Goal: Information Seeking & Learning: Find specific fact

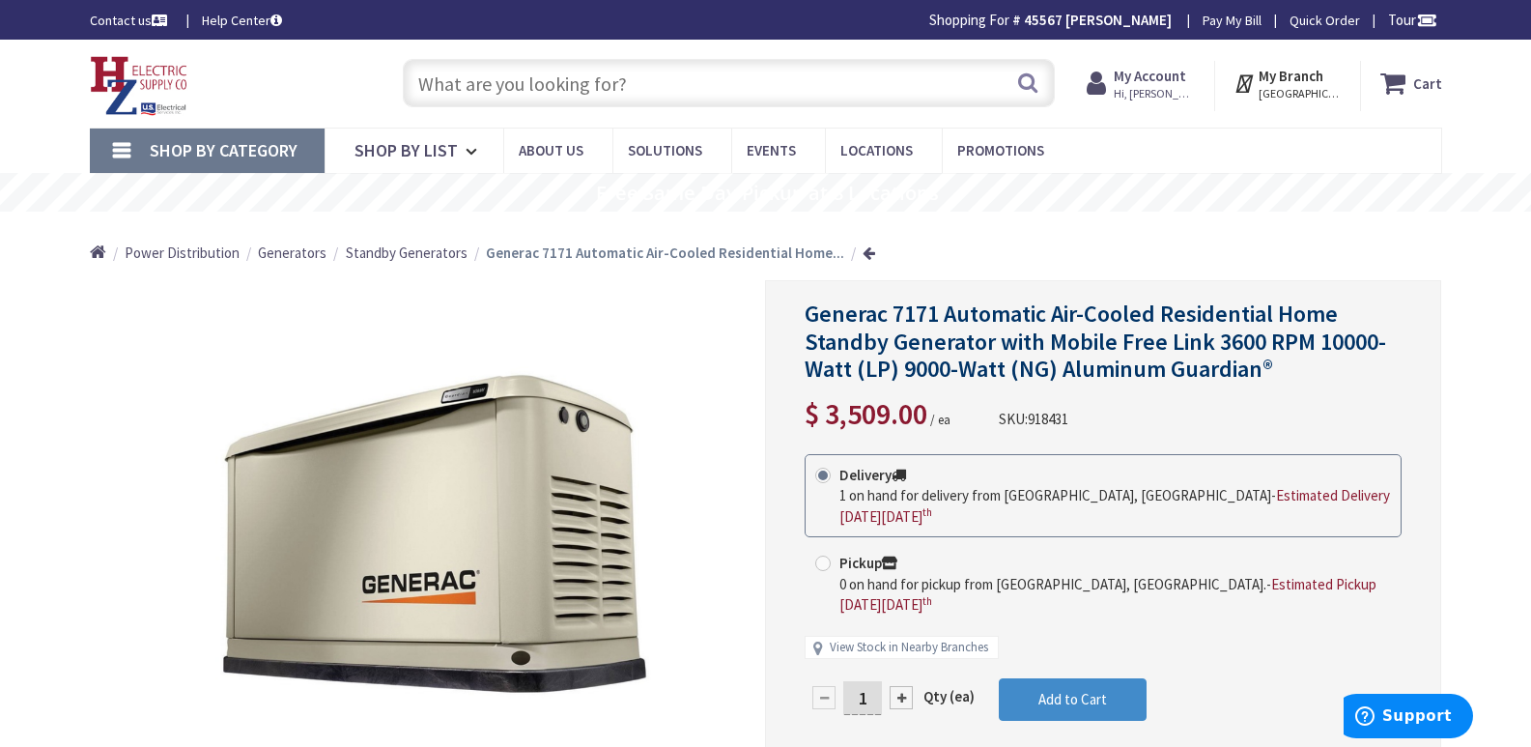
click at [467, 79] on input "text" at bounding box center [729, 83] width 652 height 48
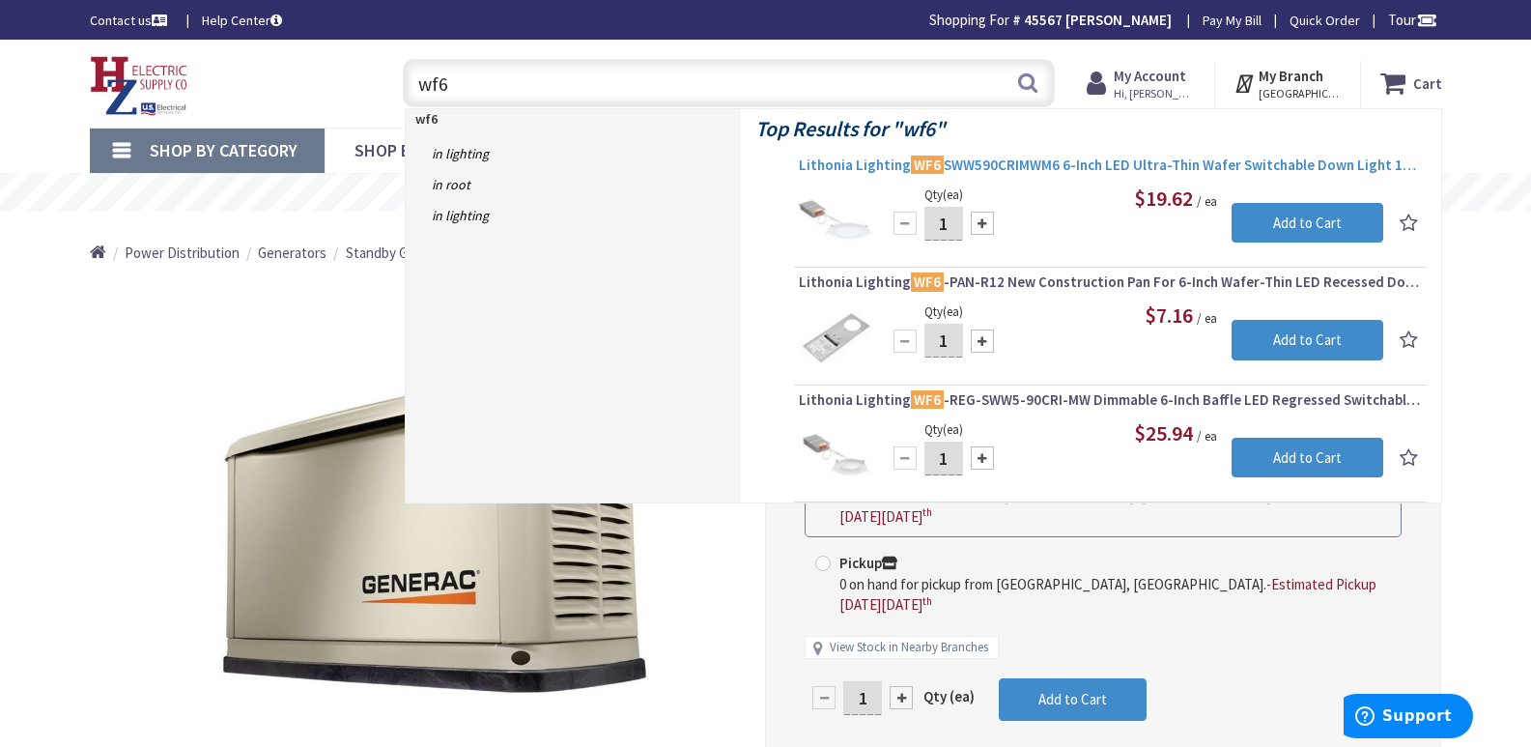
type input "wf6"
click at [1015, 160] on span "Lithonia Lighting WF6 SWW590CRIMWM6 6-Inch LED Ultra-Thin Wafer Switchable Down…" at bounding box center [1110, 165] width 623 height 19
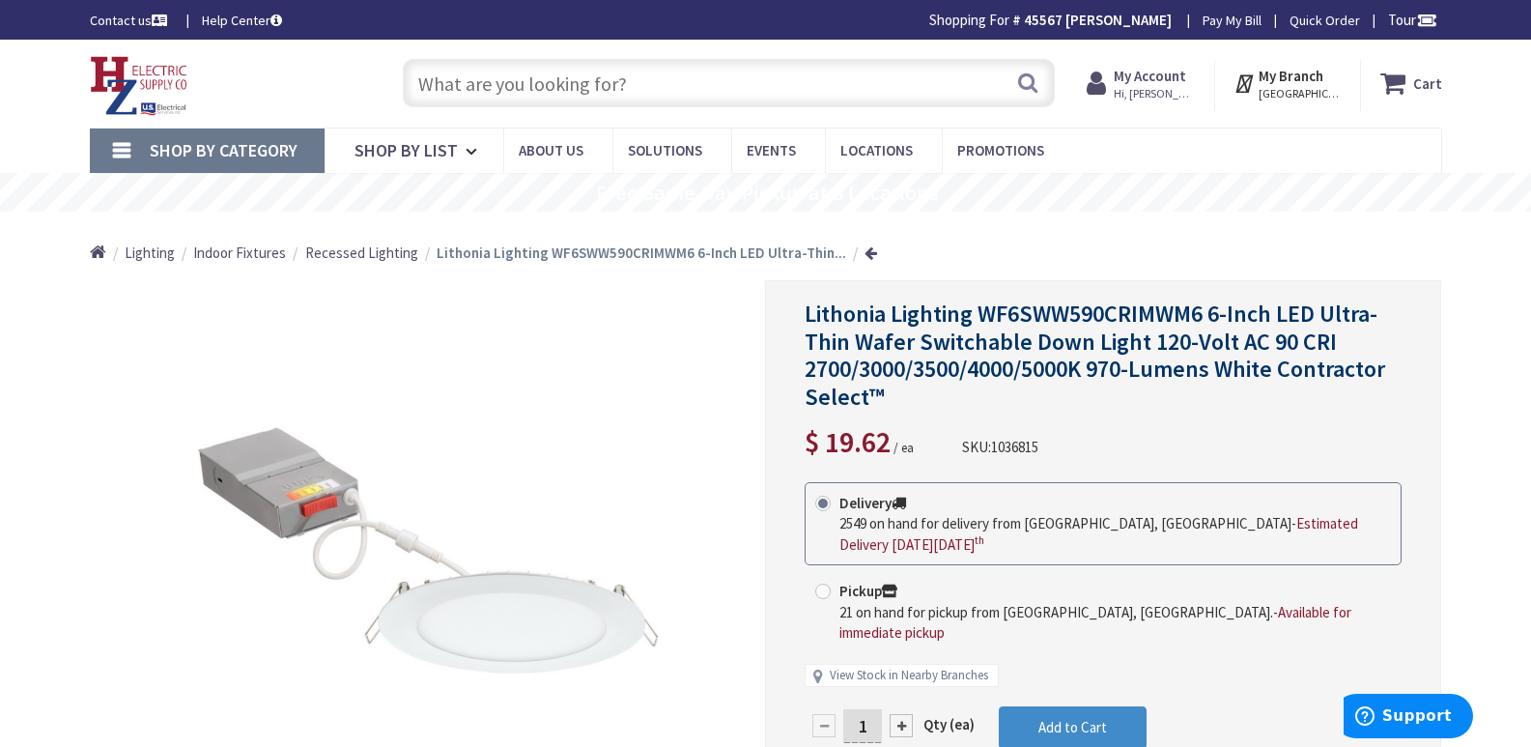
click at [482, 77] on input "text" at bounding box center [729, 83] width 652 height 48
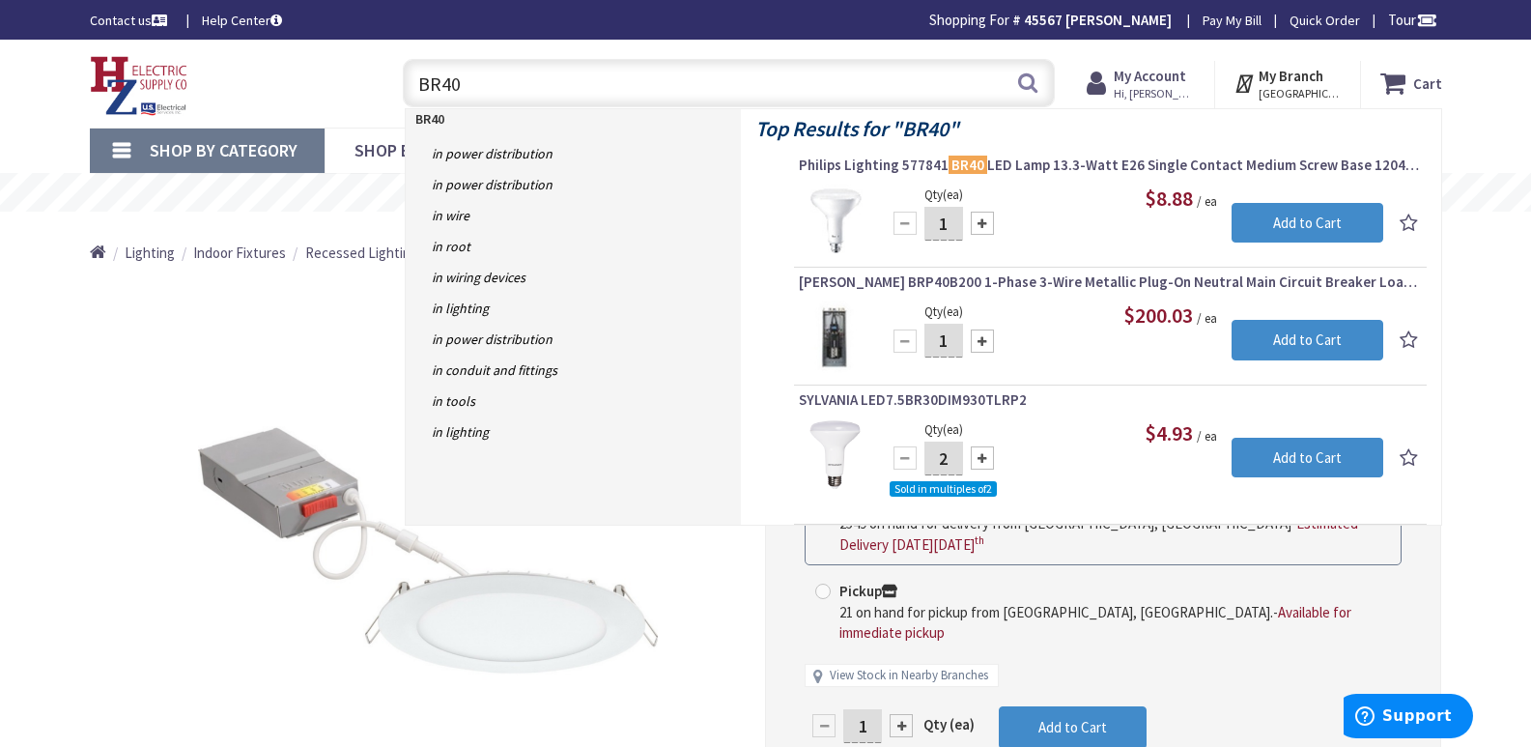
drag, startPoint x: 461, startPoint y: 87, endPoint x: 312, endPoint y: 111, distance: 150.7
click at [335, 102] on div "Toggle Nav BR40 BR40 Search Cart My Cart Close" at bounding box center [765, 83] width 1381 height 65
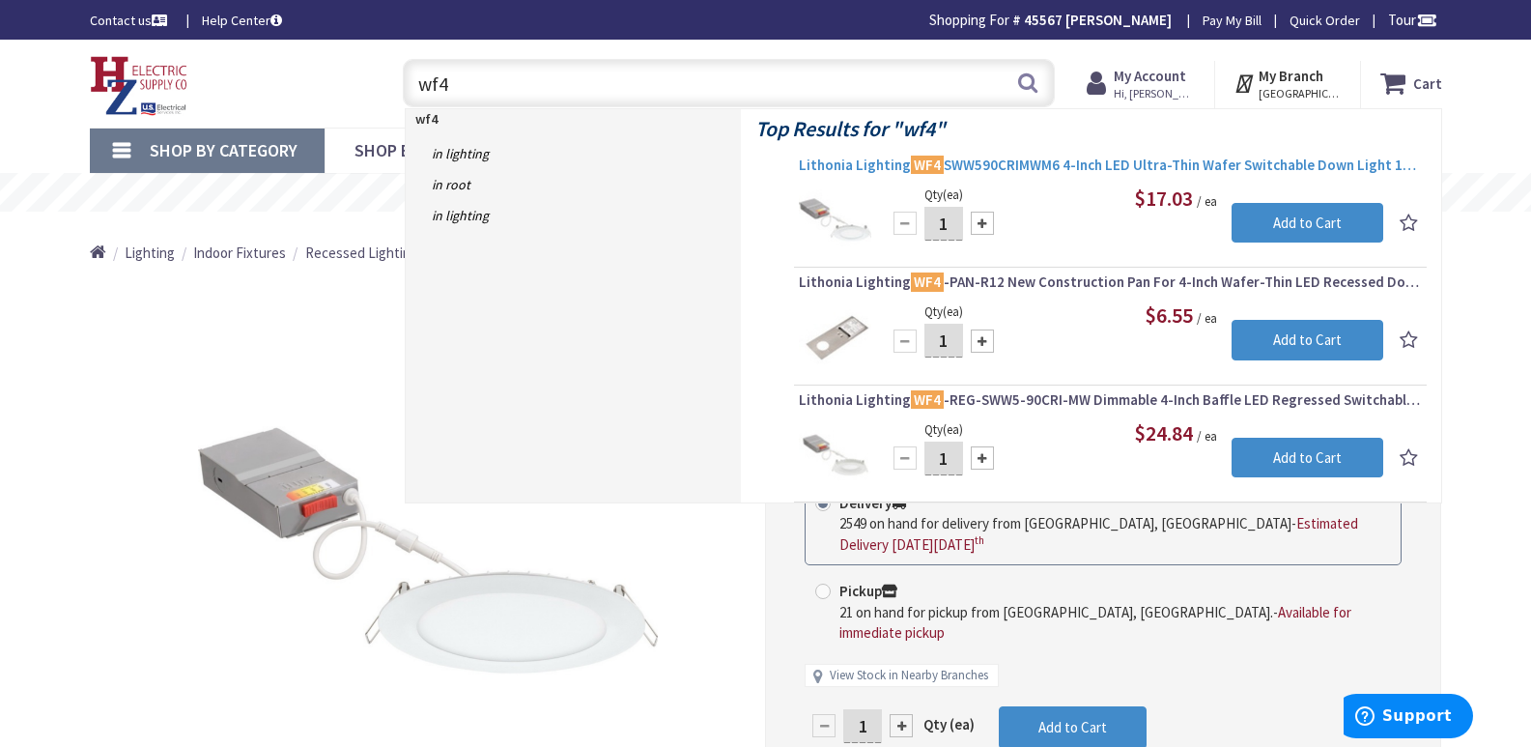
type input "wf4"
click at [1079, 164] on span "Lithonia Lighting WF4 SWW590CRIMWM6 4-Inch LED Ultra-Thin Wafer Switchable Down…" at bounding box center [1110, 165] width 623 height 19
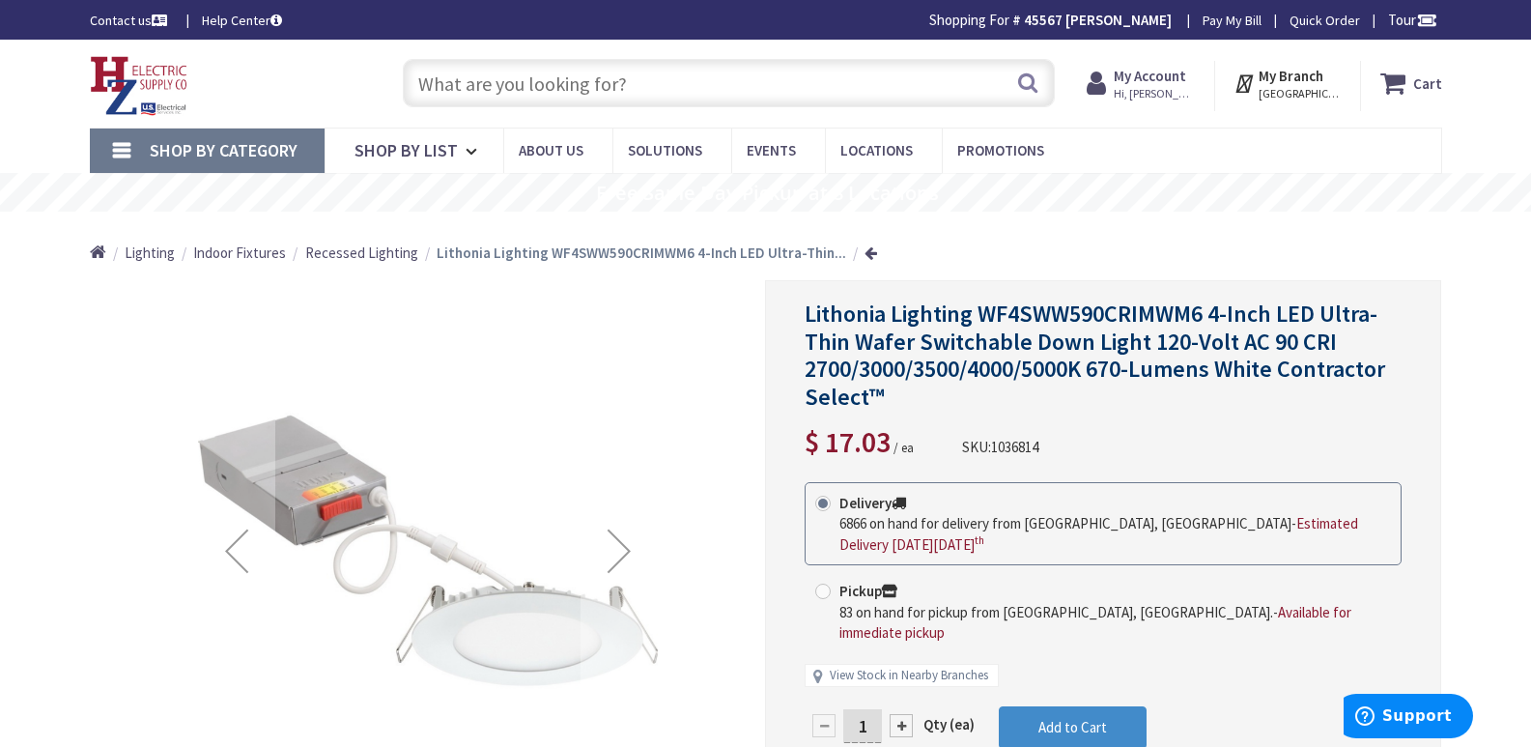
click at [429, 79] on input "text" at bounding box center [729, 83] width 652 height 48
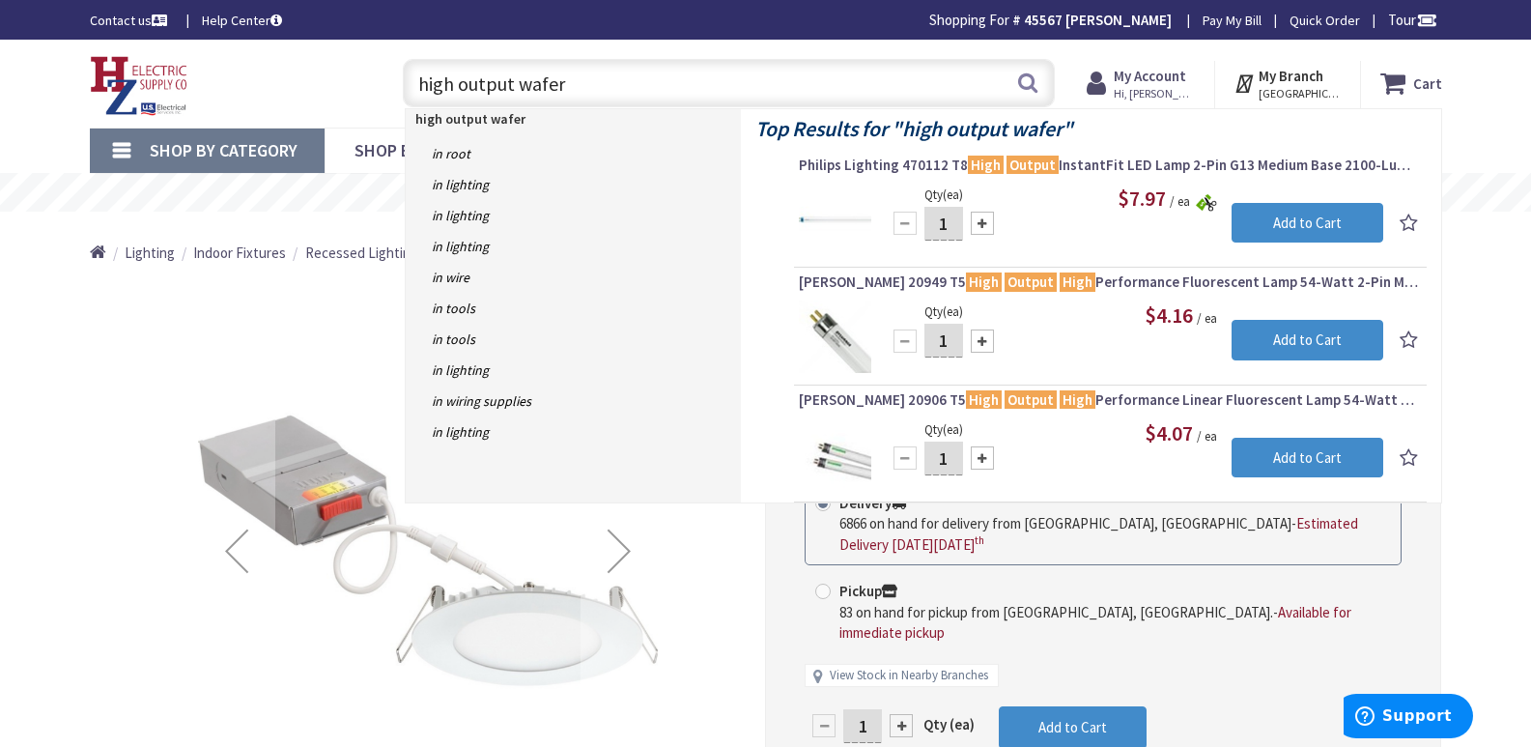
drag, startPoint x: 575, startPoint y: 82, endPoint x: 287, endPoint y: 107, distance: 289.0
click at [289, 107] on div "Toggle Nav high output wafer high output wafer Search Cart My Cart Close" at bounding box center [765, 83] width 1381 height 65
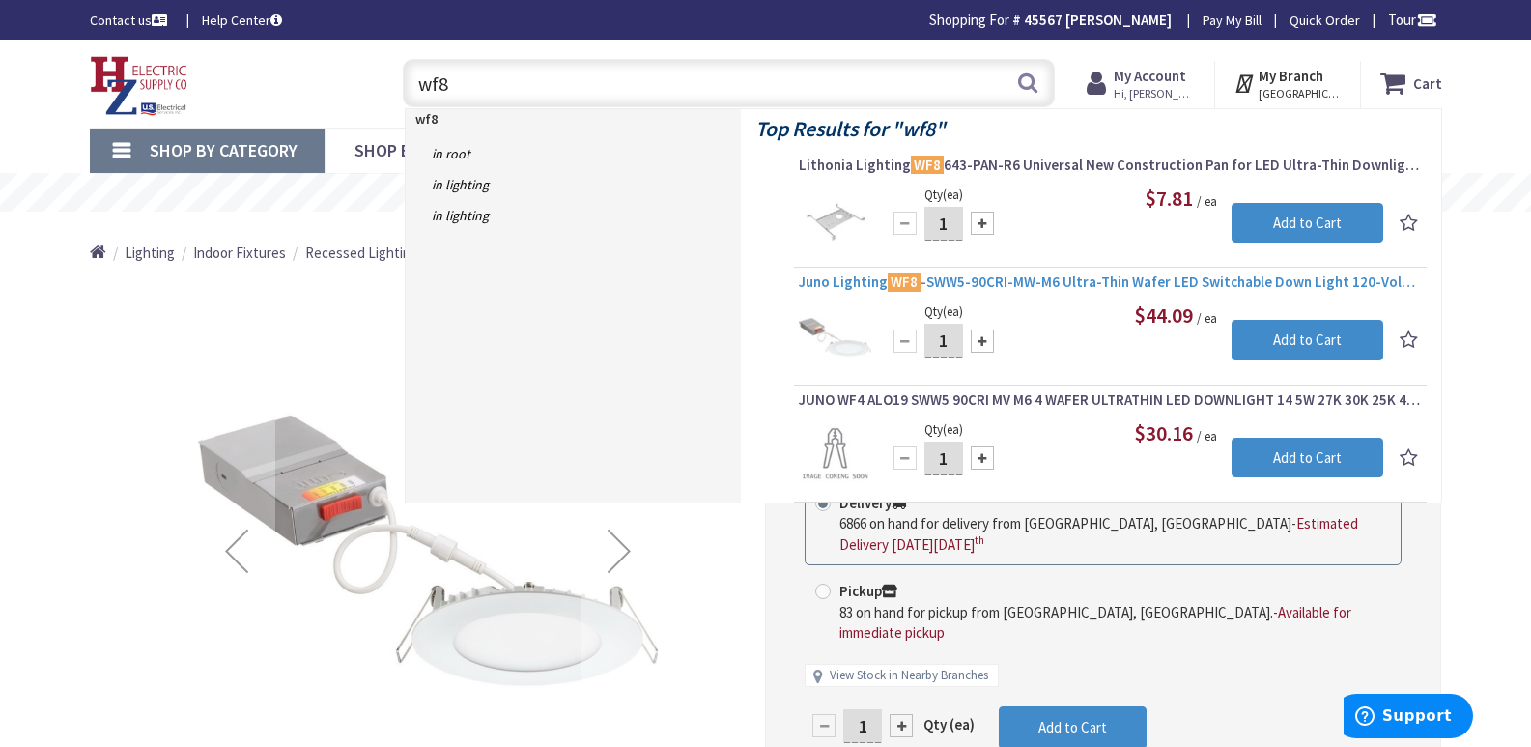
type input "wf8"
click at [1014, 283] on span "Juno Lighting WF8 -SWW5-90CRI-MW-M6 Ultra-Thin Wafer LED Switchable Down Light …" at bounding box center [1110, 281] width 623 height 19
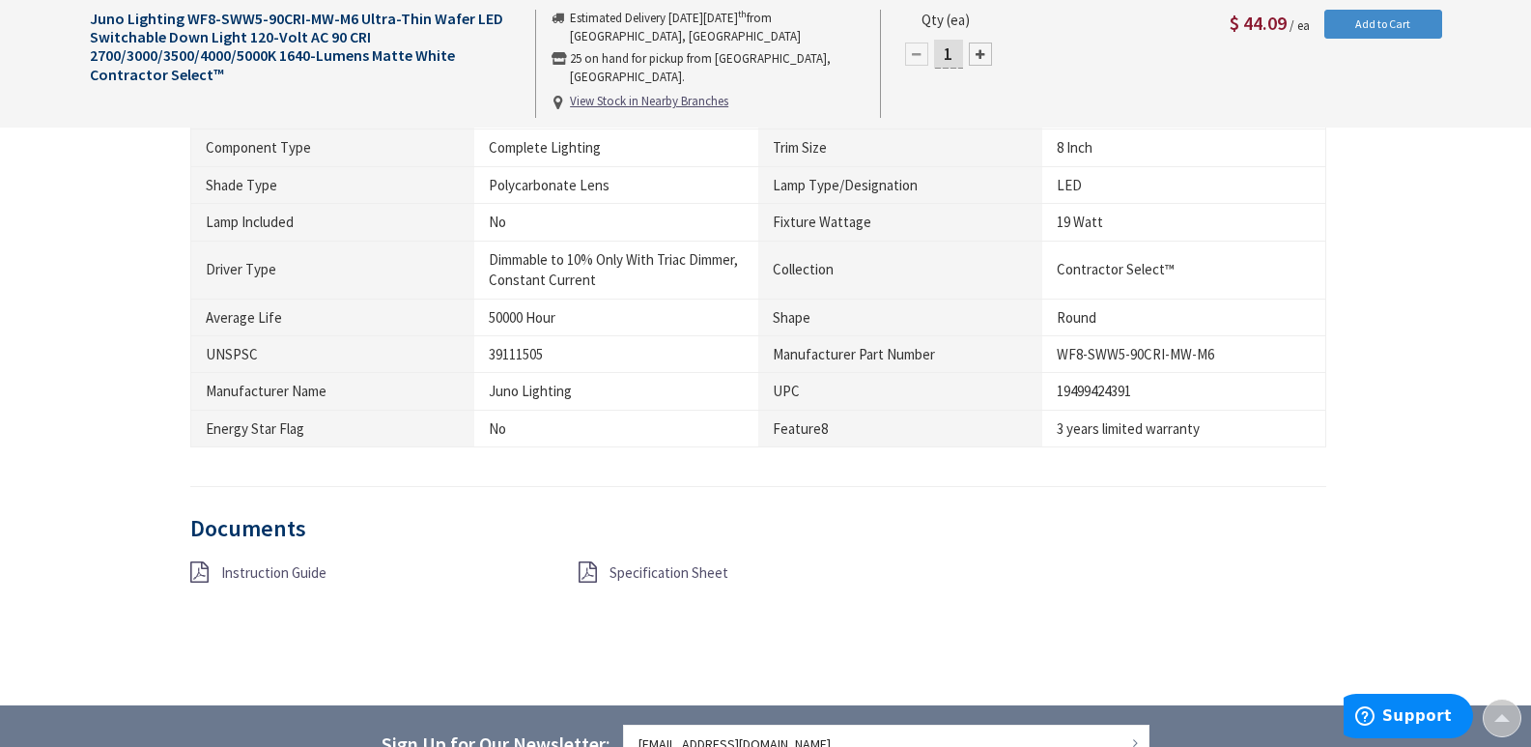
scroll to position [1739, 0]
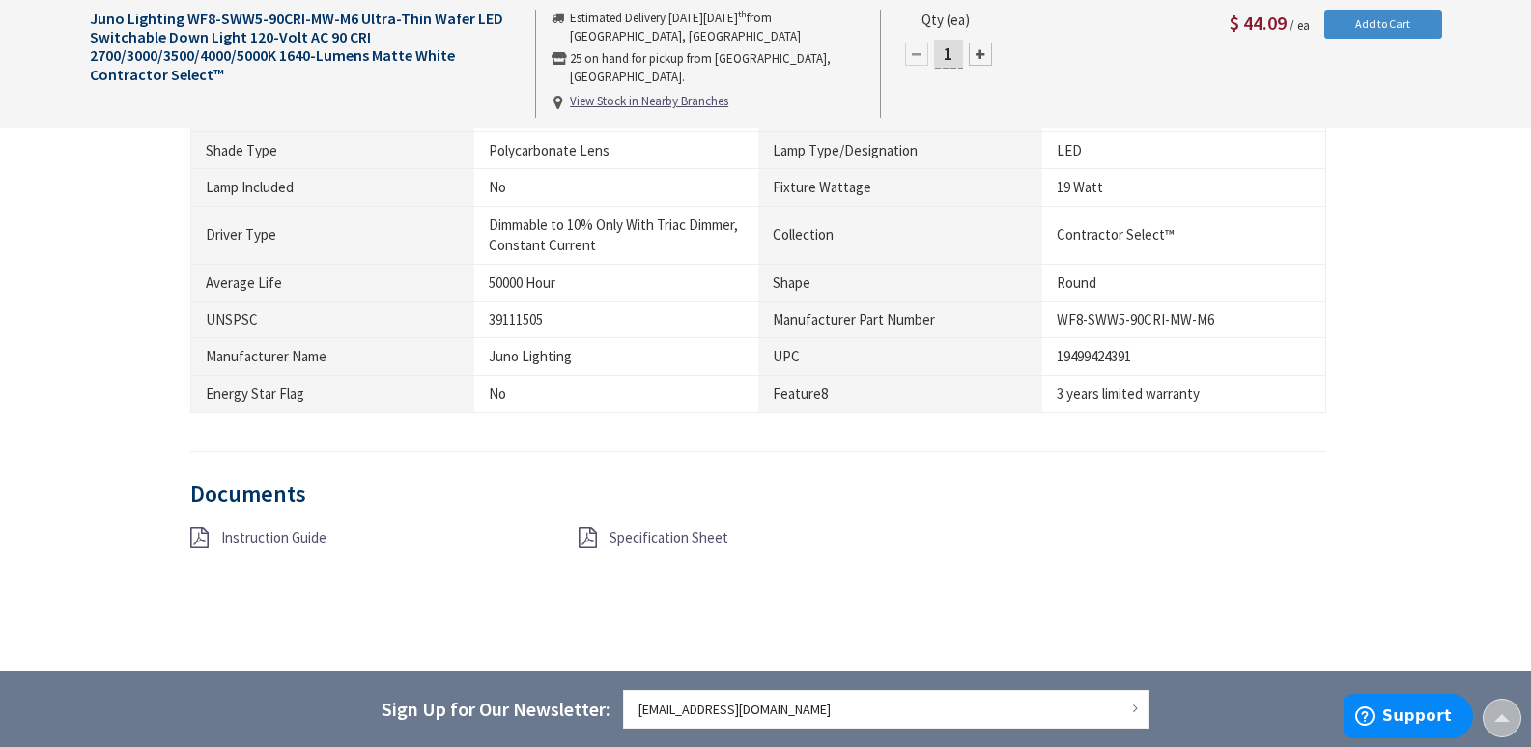
click at [583, 526] on icon at bounding box center [588, 536] width 18 height 21
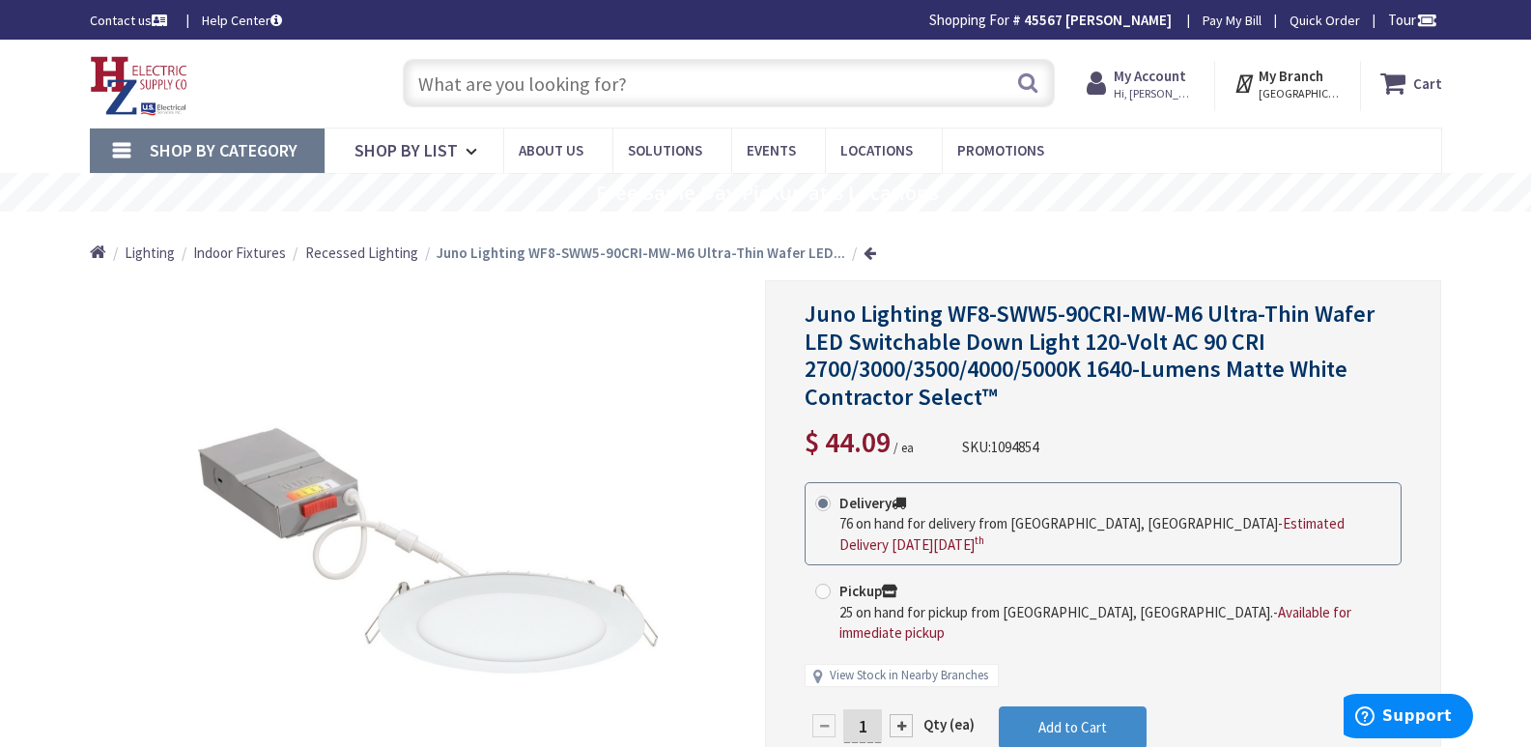
click at [438, 82] on input "text" at bounding box center [729, 83] width 652 height 48
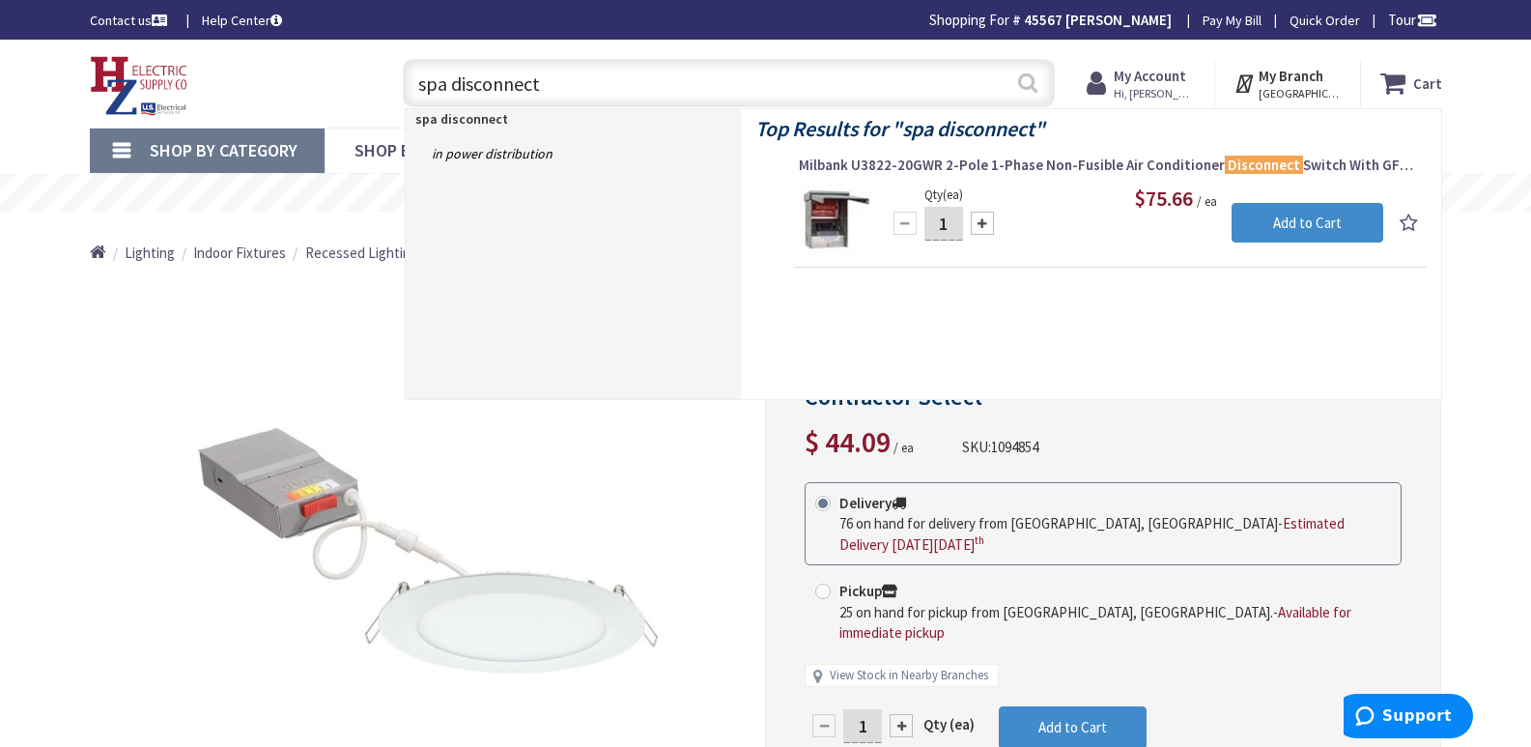
type input "spa disconnect"
click at [1029, 81] on button "Search" at bounding box center [1027, 82] width 25 height 43
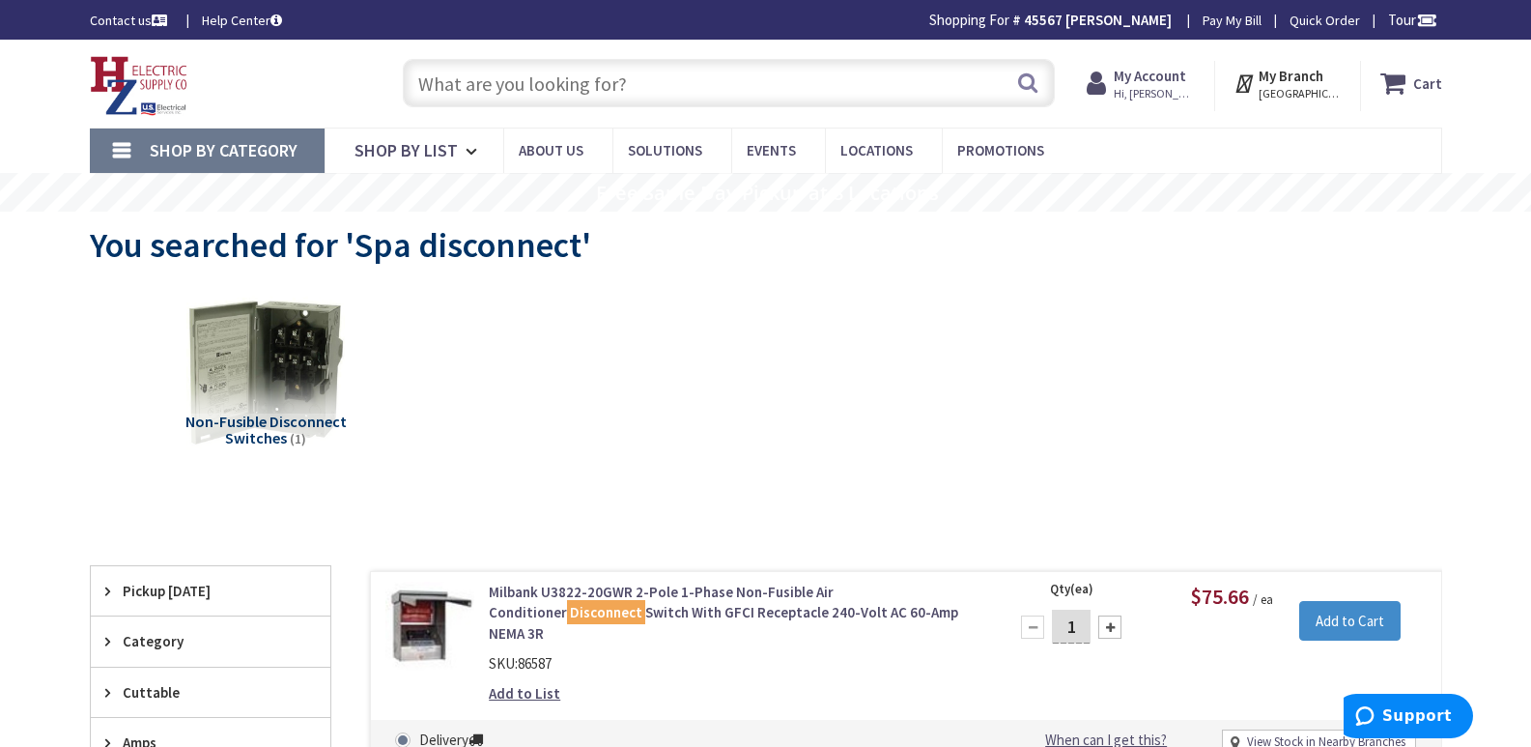
click at [460, 76] on input "text" at bounding box center [729, 83] width 652 height 48
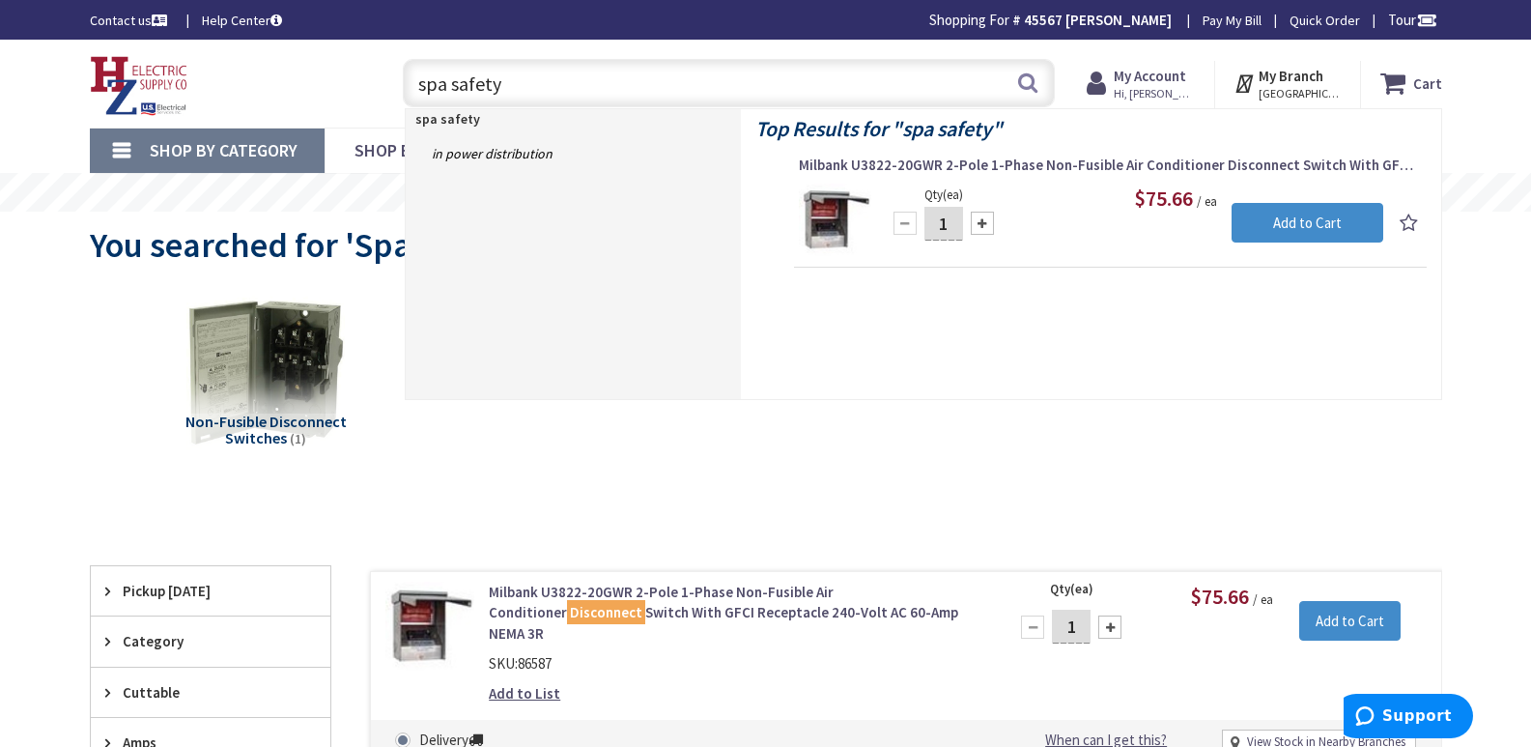
drag, startPoint x: 508, startPoint y: 82, endPoint x: 404, endPoint y: 84, distance: 104.4
click at [404, 84] on input "spa safety" at bounding box center [729, 83] width 652 height 48
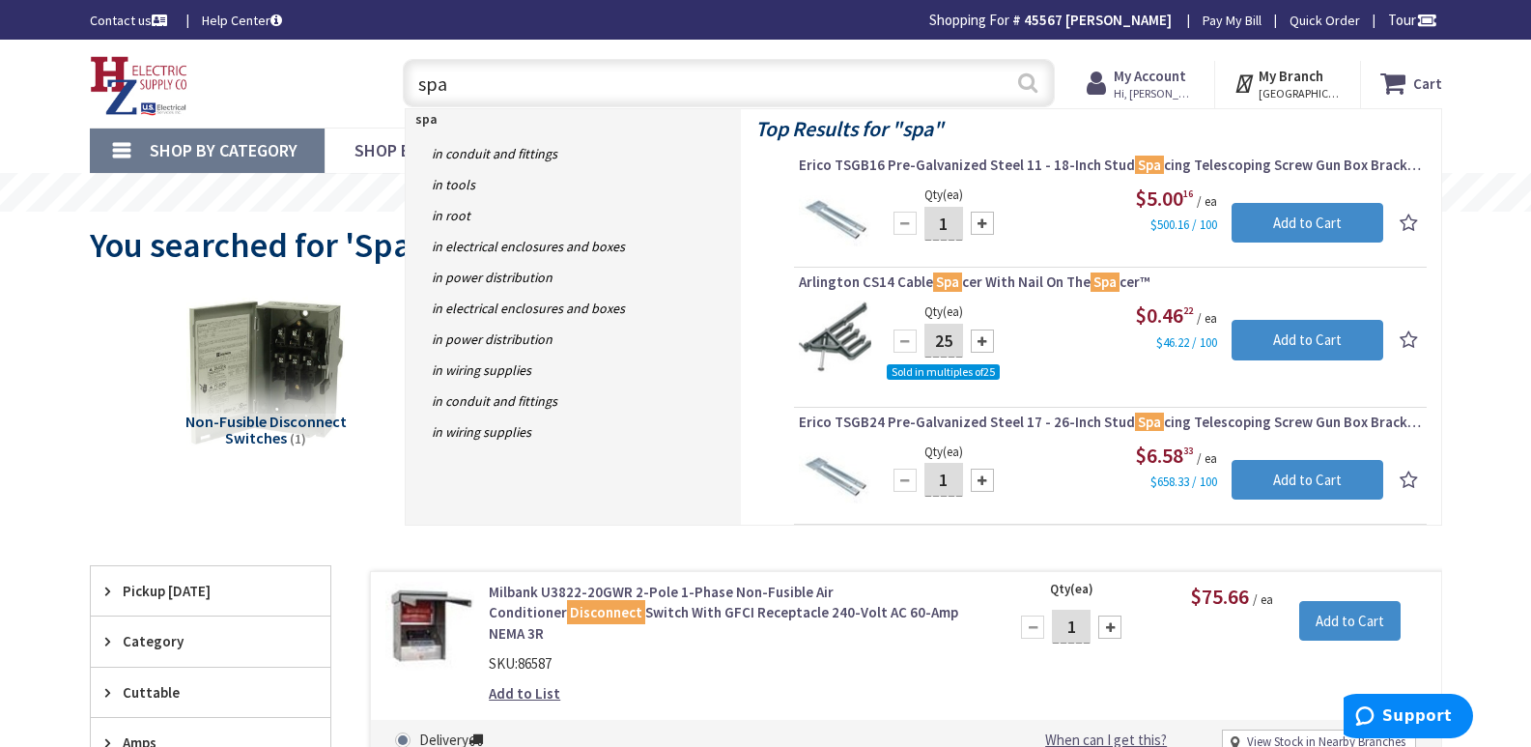
type input "spa"
click at [1023, 80] on button "Search" at bounding box center [1027, 82] width 25 height 43
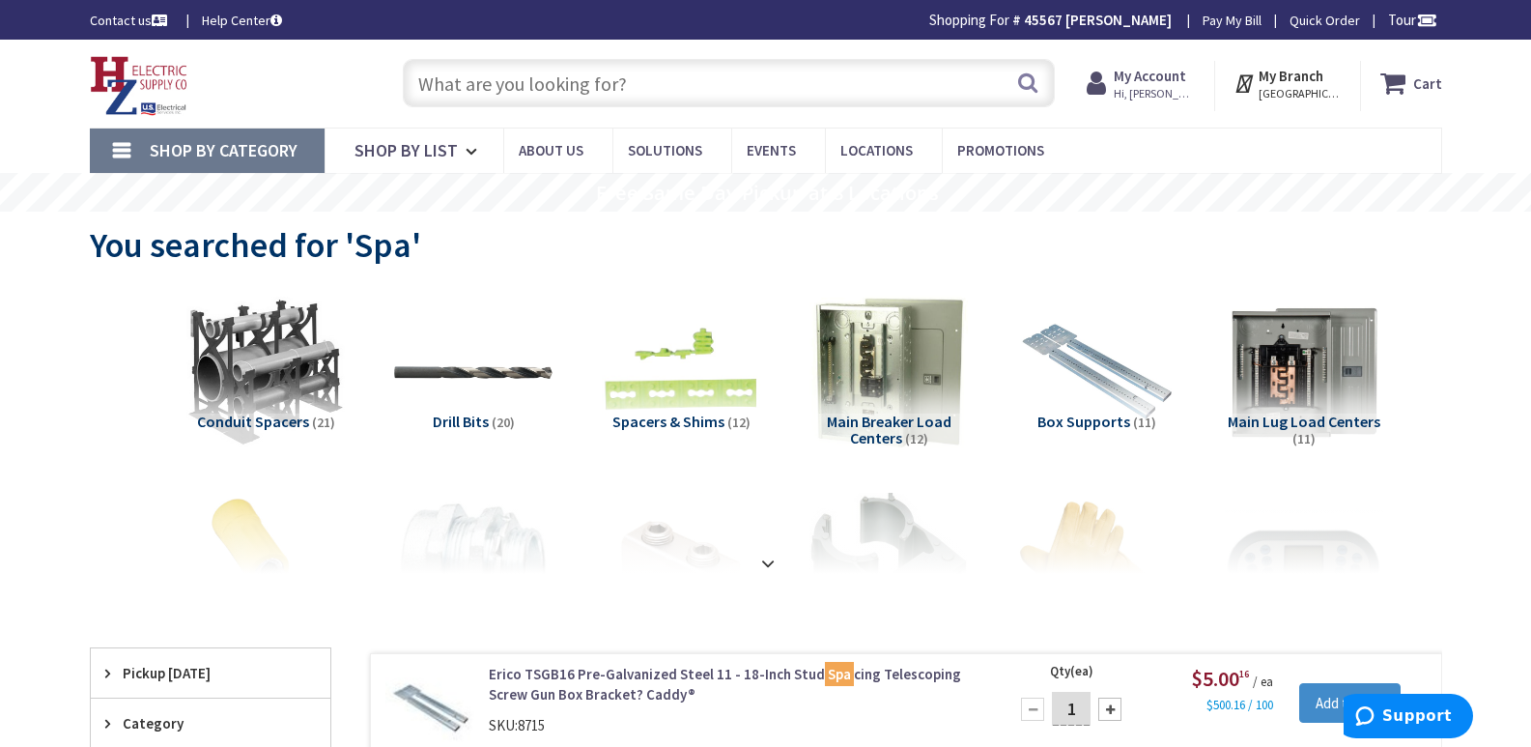
click at [434, 93] on input "text" at bounding box center [729, 83] width 652 height 48
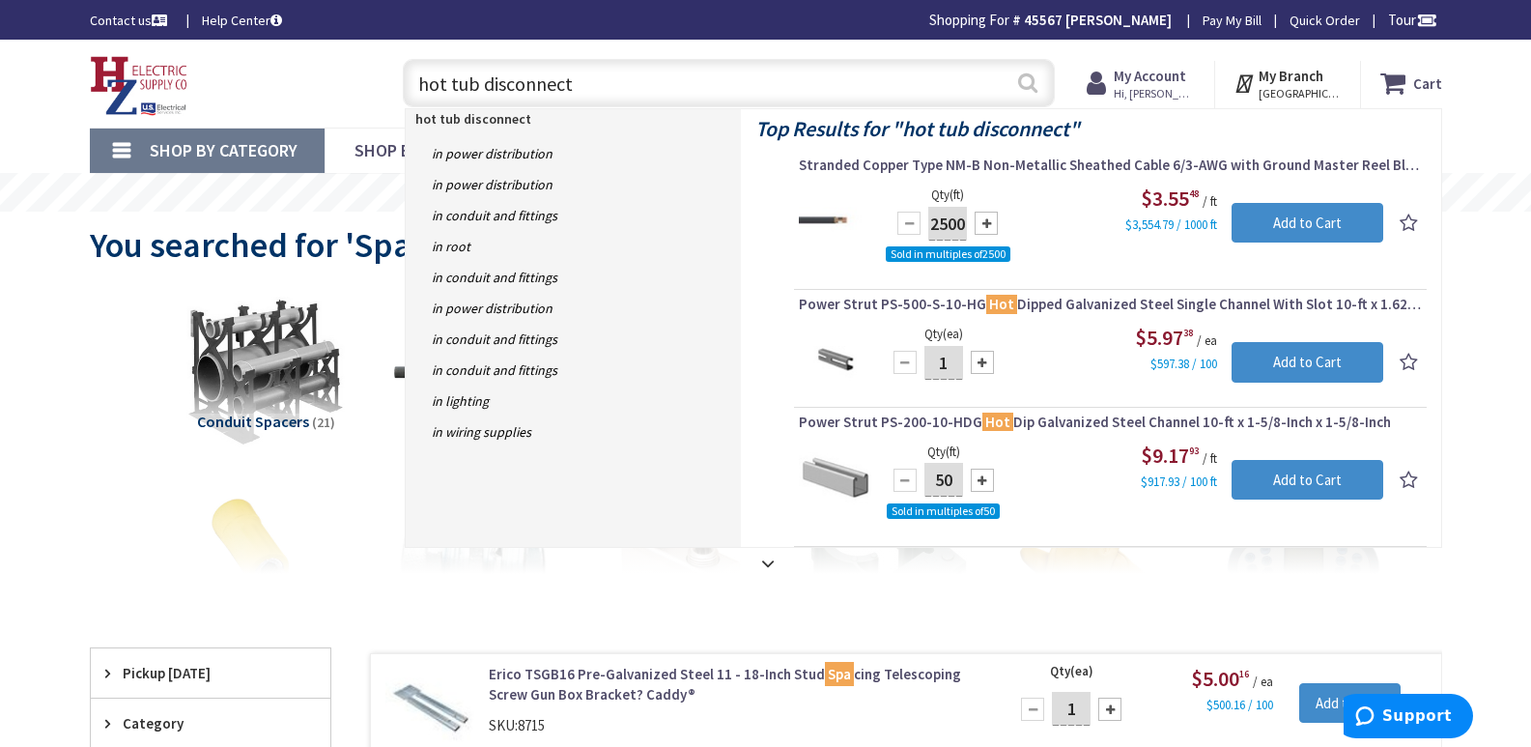
type input "hot tub disconnect"
click at [1023, 80] on button "Search" at bounding box center [1027, 82] width 25 height 43
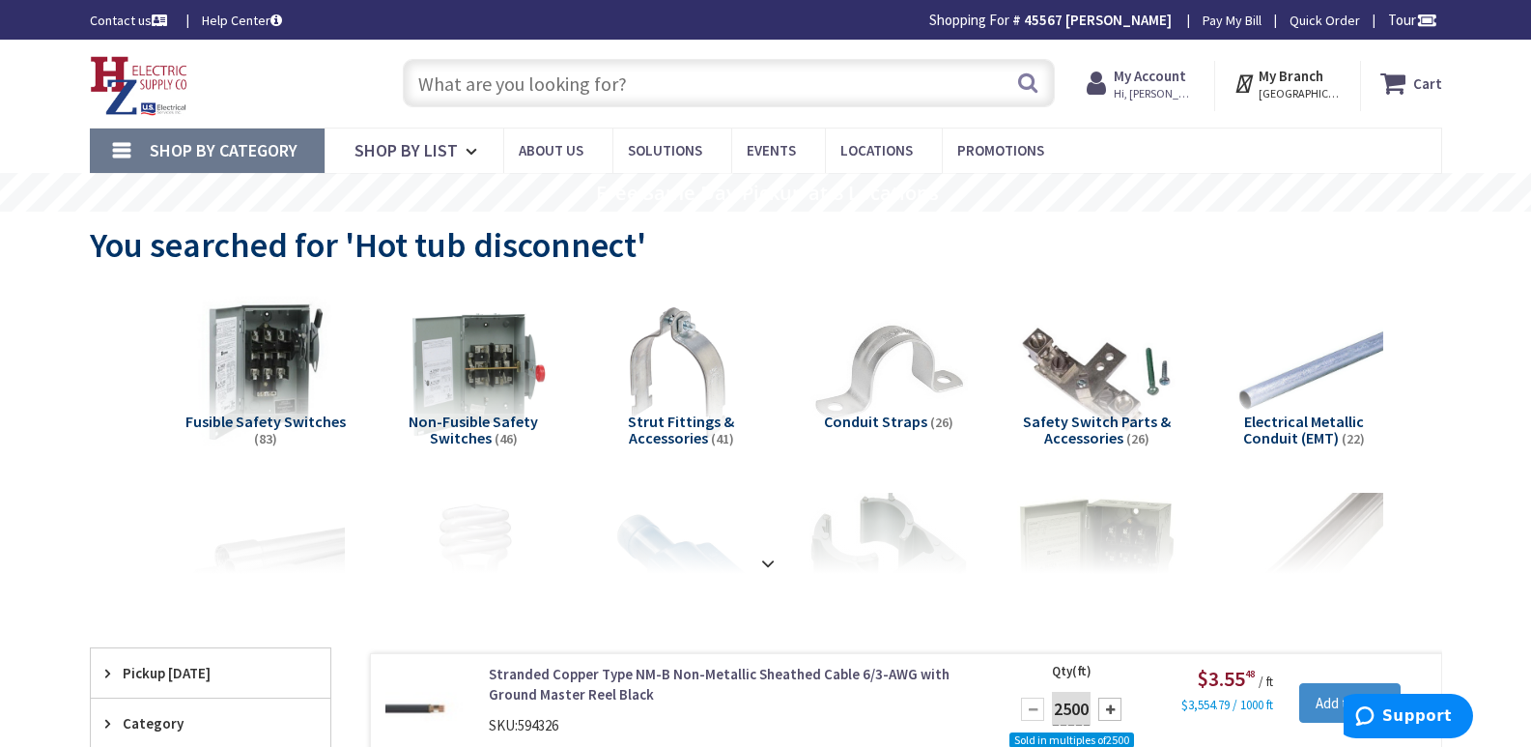
click at [439, 80] on input "text" at bounding box center [729, 83] width 652 height 48
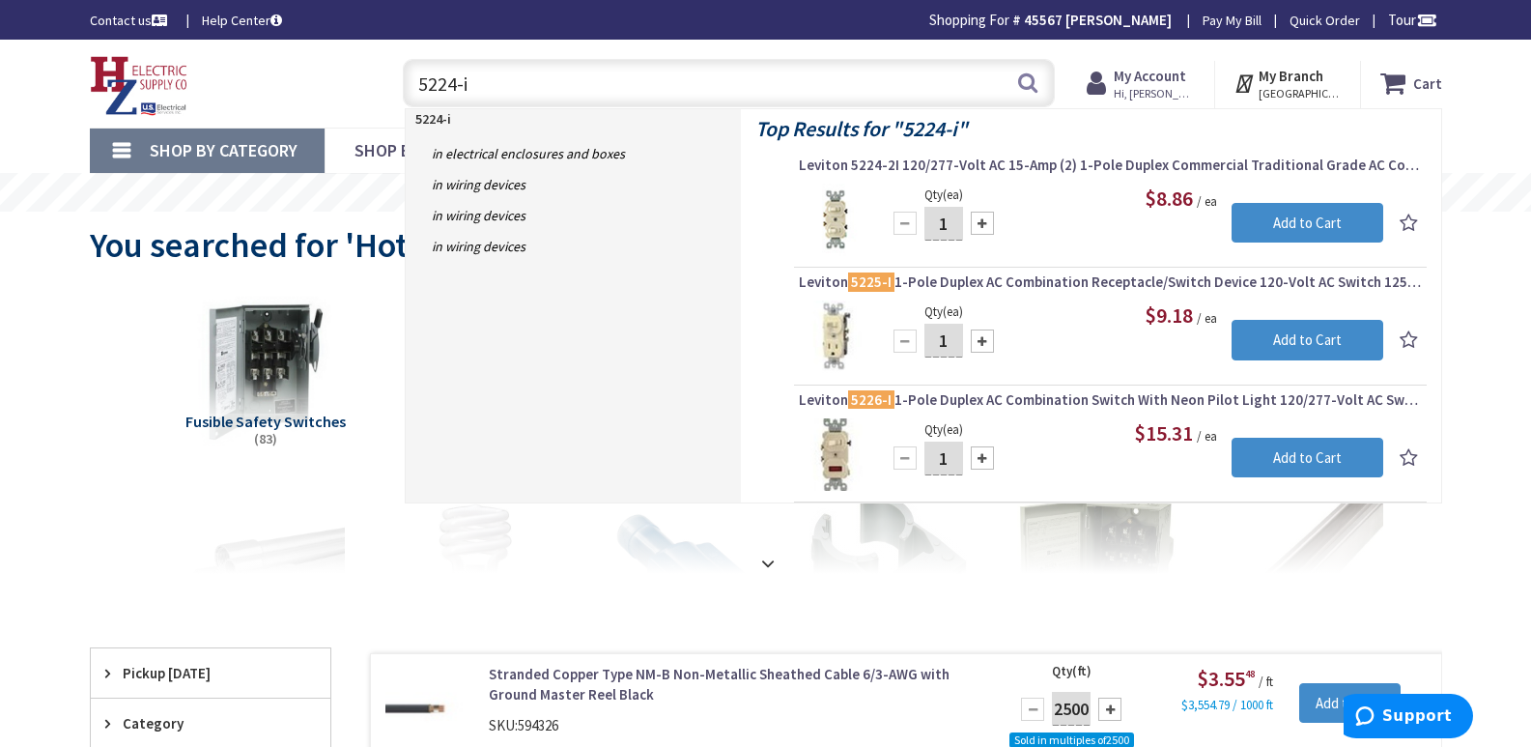
type input "5224-i"
